Goal: Task Accomplishment & Management: Manage account settings

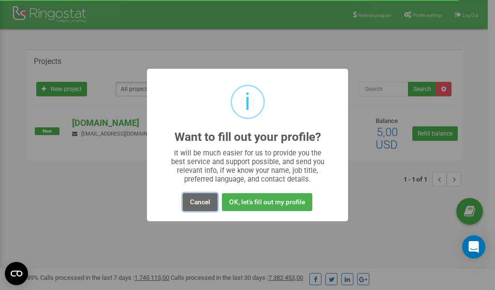
click at [197, 203] on button "Cancel" at bounding box center [200, 202] width 35 height 18
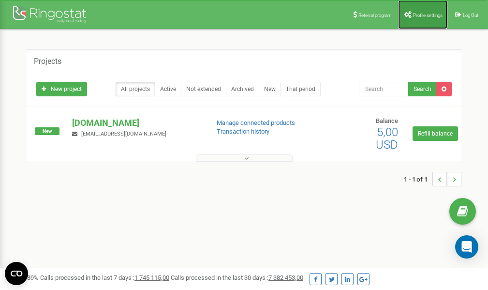
click at [415, 10] on link "Profile settings" at bounding box center [422, 14] width 49 height 29
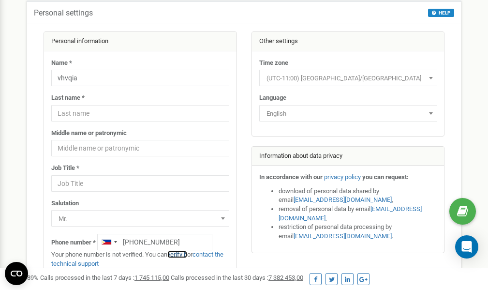
click at [180, 253] on link "verify it" at bounding box center [177, 254] width 20 height 7
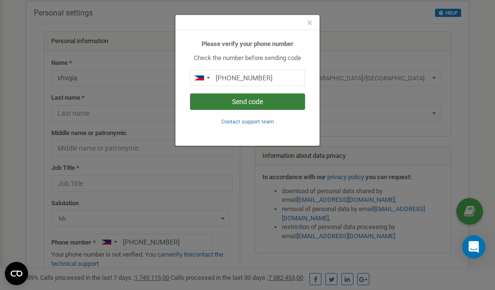
click at [250, 99] on button "Send code" at bounding box center [247, 101] width 115 height 16
